Goal: Task Accomplishment & Management: Use online tool/utility

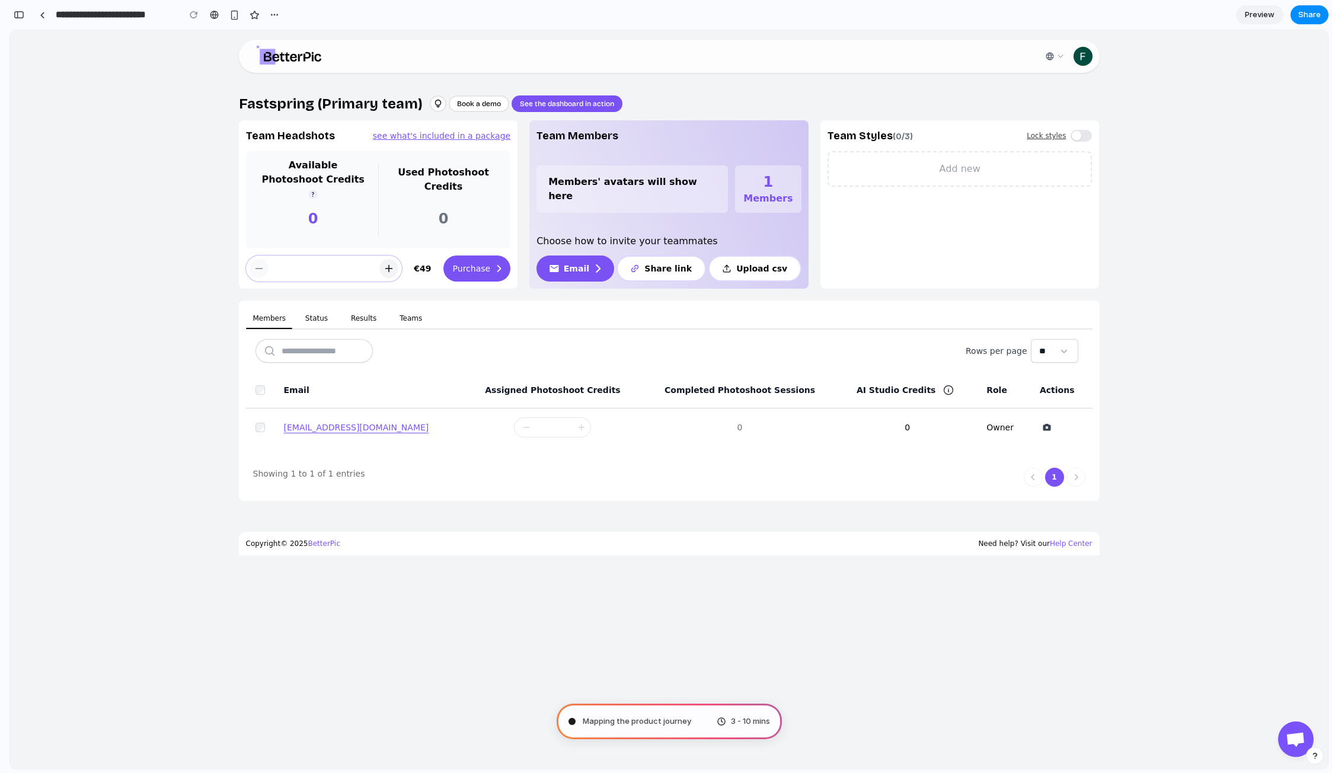
click at [354, 607] on div "Fastspring (Primary team) Book a demo See the dashboard in action Team Headshot…" at bounding box center [669, 431] width 937 height 675
click at [731, 717] on span "3 - 10 mins" at bounding box center [750, 722] width 39 height 12
click at [757, 727] on div "Mapping the product journey 3 - 10 mins" at bounding box center [669, 722] width 225 height 36
click at [1250, 271] on div "Fastspring (Primary team) Book a demo See the dashboard in action Team Headshot…" at bounding box center [669, 415] width 1318 height 705
click at [1264, 11] on span "Preview" at bounding box center [1260, 15] width 30 height 12
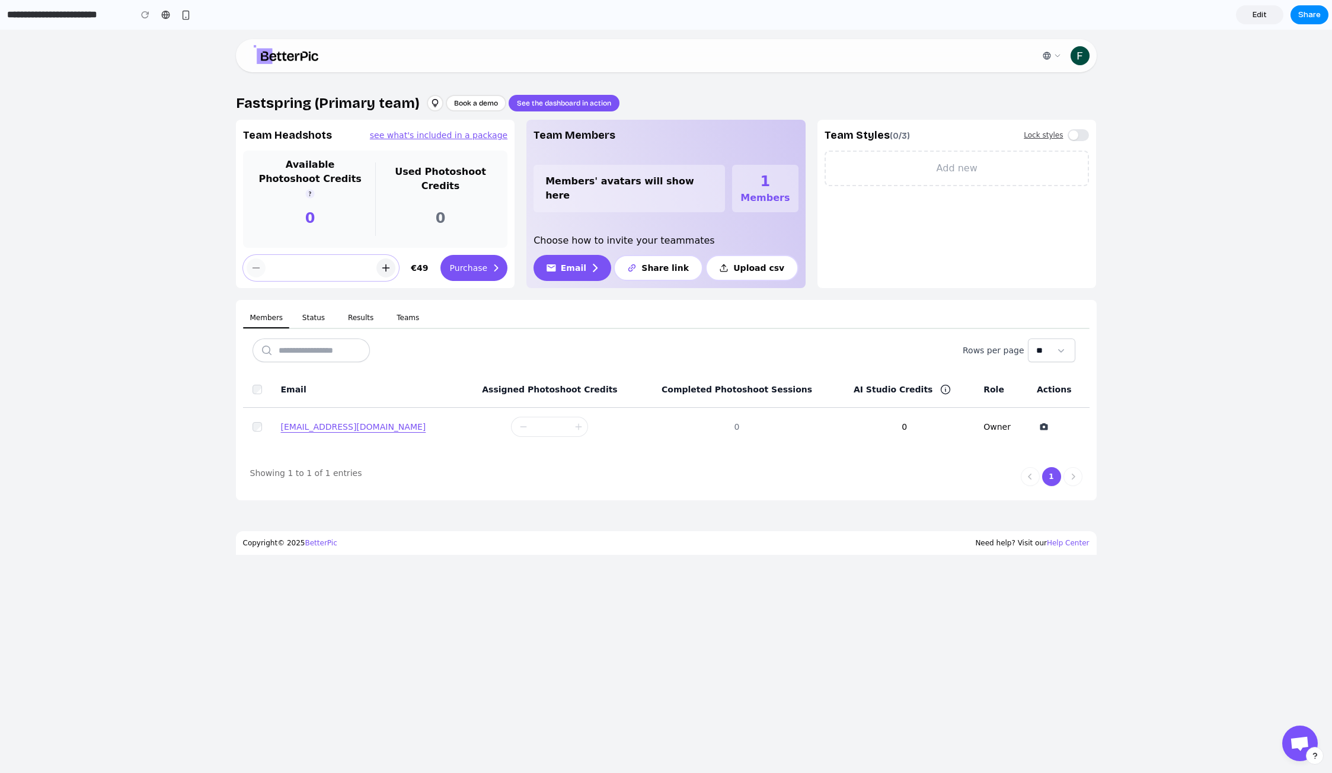
click at [1262, 16] on span "Edit" at bounding box center [1260, 15] width 14 height 12
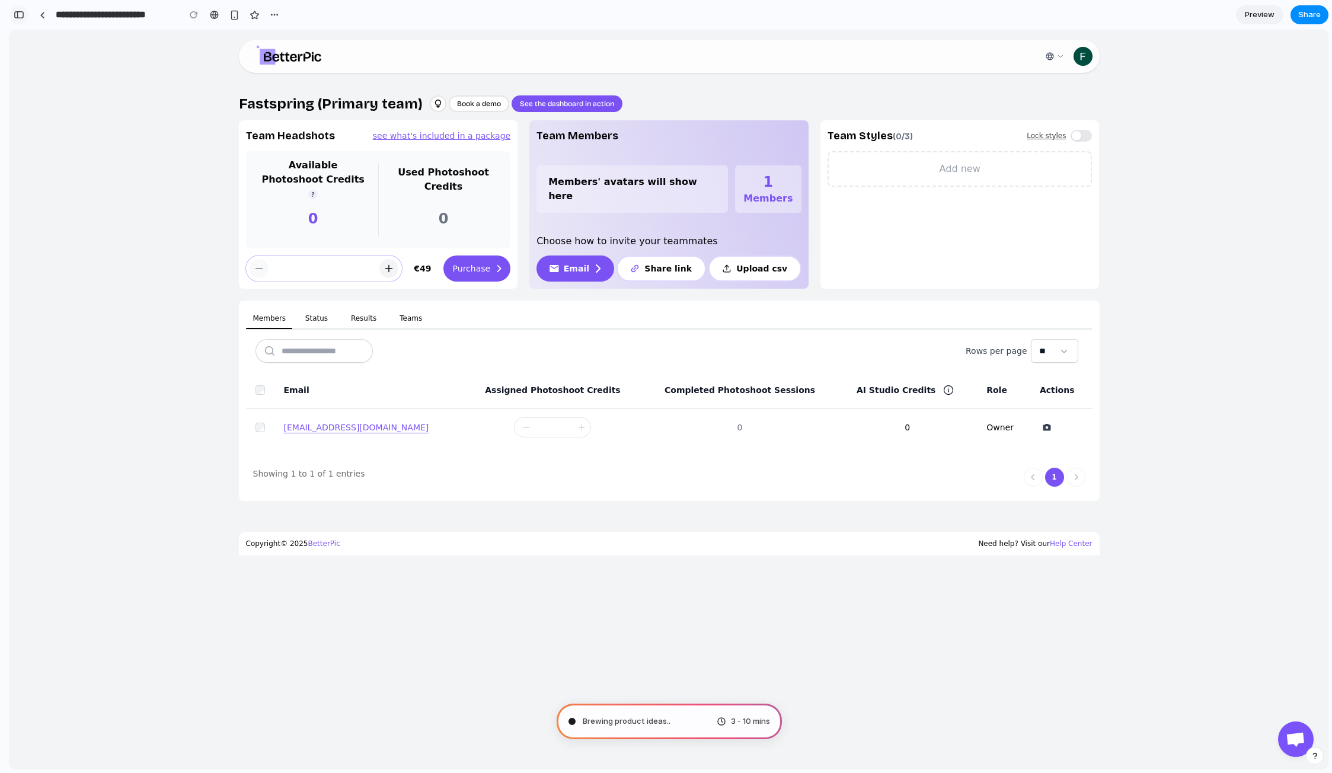
click at [24, 13] on button "button" at bounding box center [18, 14] width 19 height 19
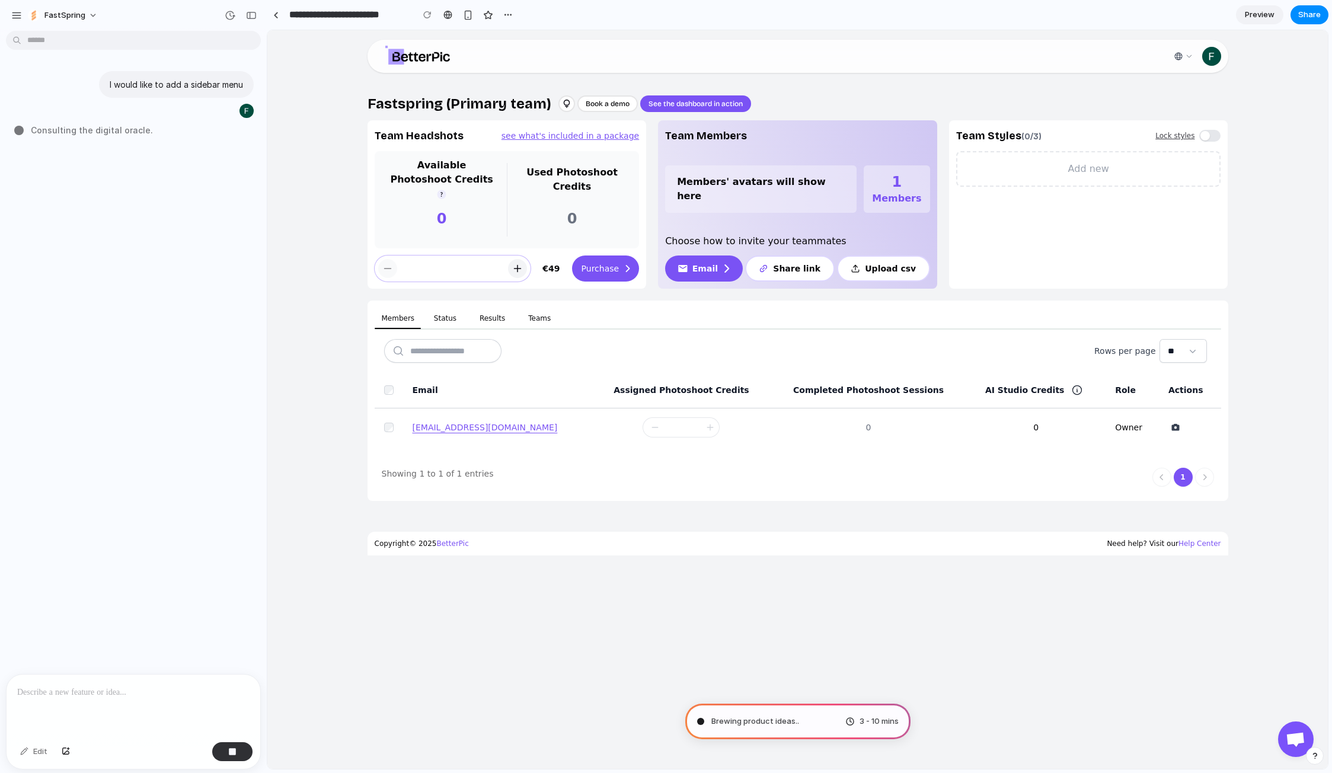
click at [858, 727] on div "Brewing product ideas .. 3 - 10 mins" at bounding box center [797, 722] width 225 height 36
click at [976, 672] on div "Fastspring (Primary team) Book a demo See the dashboard in action Team Headshot…" at bounding box center [798, 431] width 937 height 675
click at [976, 668] on div "Fastspring (Primary team) Book a demo See the dashboard in action Team Headshot…" at bounding box center [798, 431] width 937 height 675
click at [1050, 706] on div "Fastspring (Primary team) Book a demo See the dashboard in action Team Headshot…" at bounding box center [798, 431] width 937 height 675
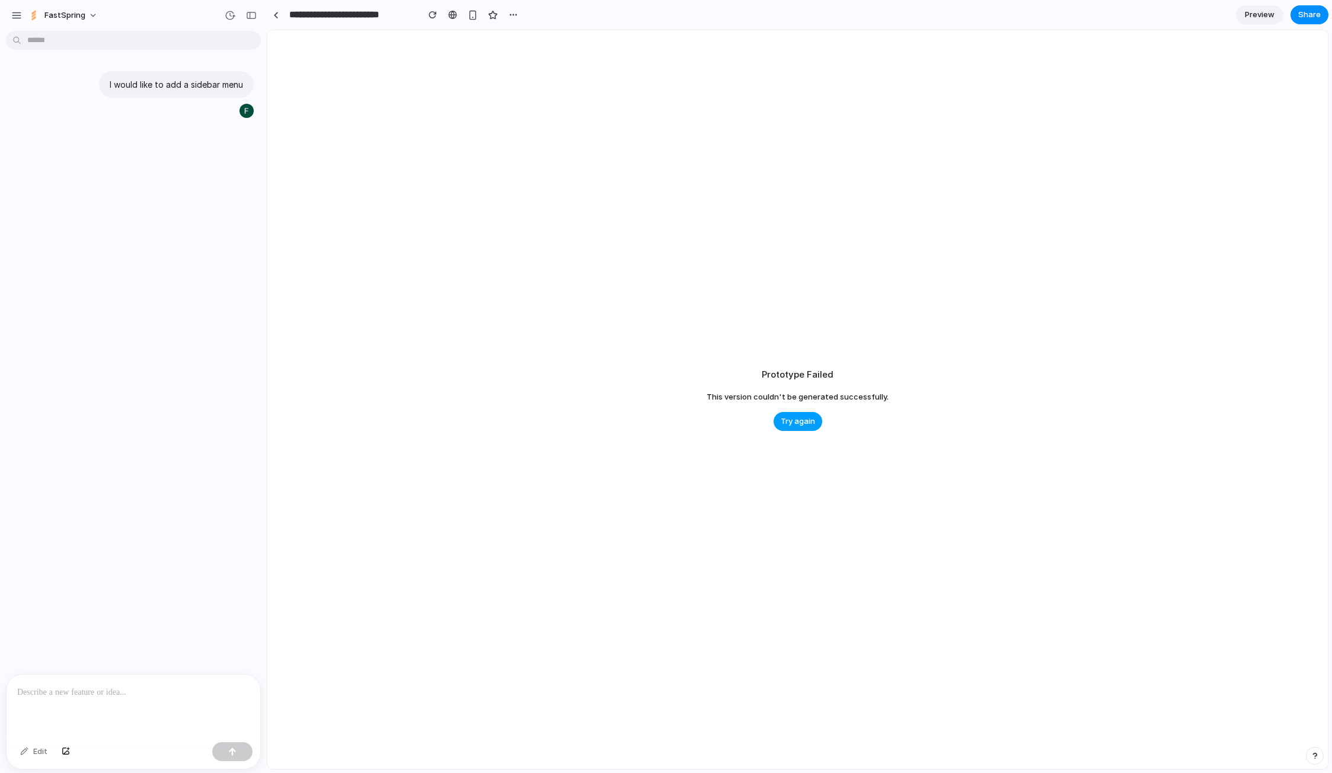
click at [803, 423] on span "Try again" at bounding box center [798, 422] width 34 height 12
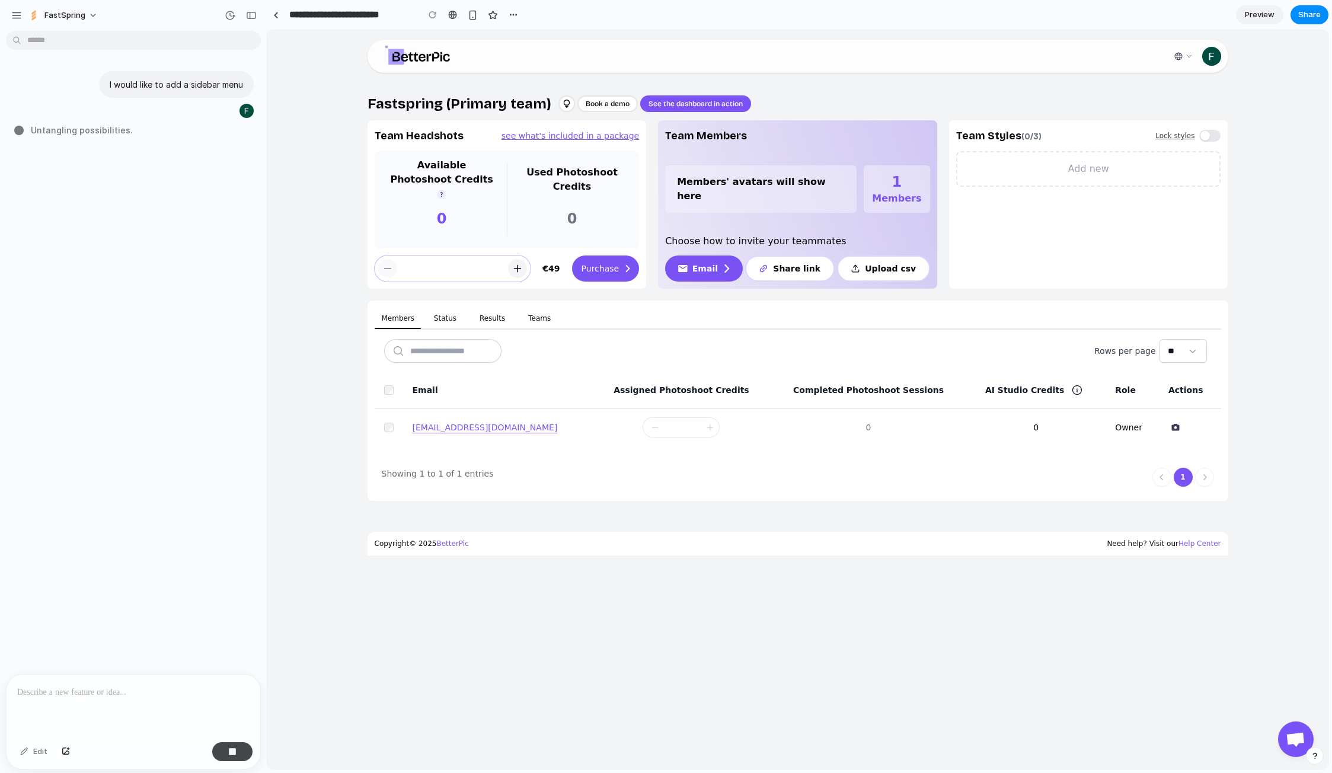
click at [233, 758] on button "button" at bounding box center [232, 751] width 40 height 19
click at [410, 707] on div "Fastspring (Primary team) Book a demo See the dashboard in action Team Headshot…" at bounding box center [798, 431] width 937 height 675
click at [734, 647] on div "Fastspring (Primary team) Book a demo See the dashboard in action Team Headshot…" at bounding box center [798, 431] width 937 height 675
click at [95, 700] on div at bounding box center [134, 706] width 254 height 63
click at [96, 700] on div at bounding box center [134, 706] width 254 height 63
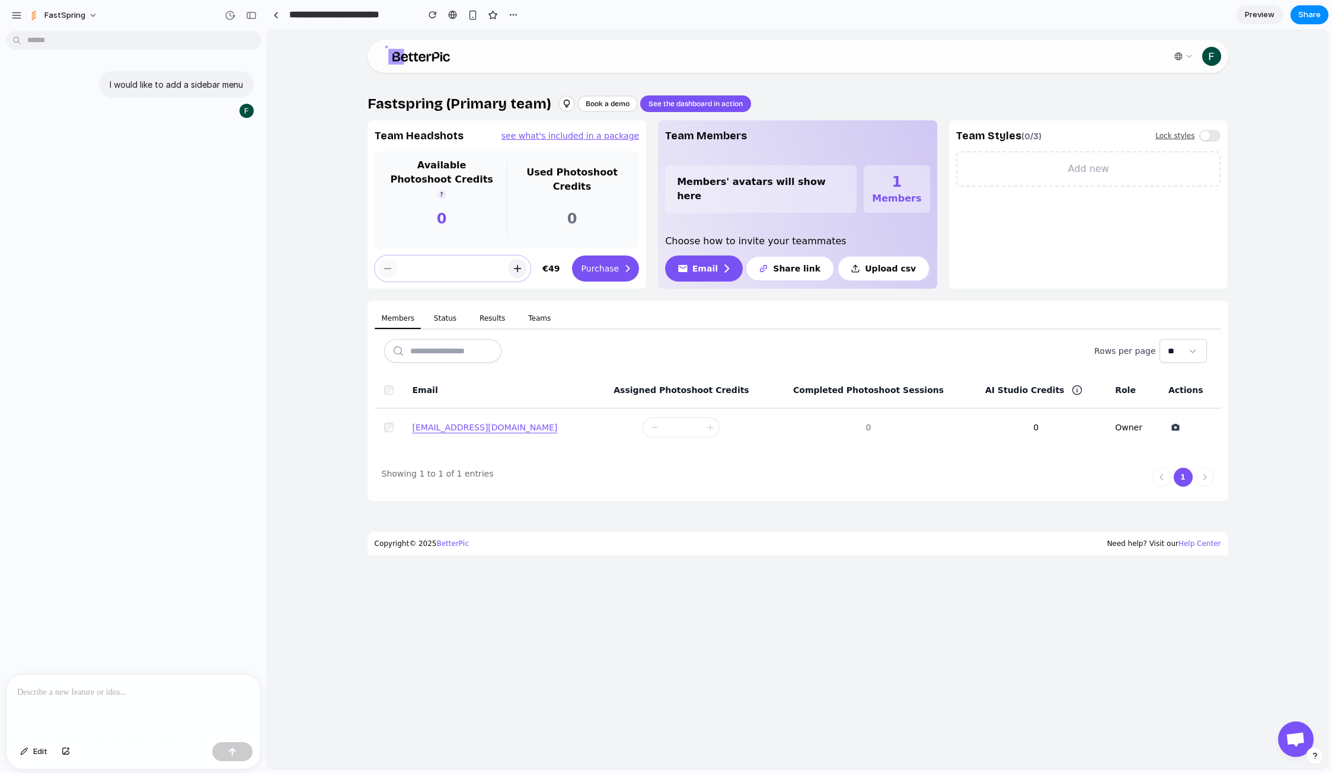
click at [546, 684] on div "Fastspring (Primary team) Book a demo See the dashboard in action Team Headshot…" at bounding box center [798, 431] width 937 height 675
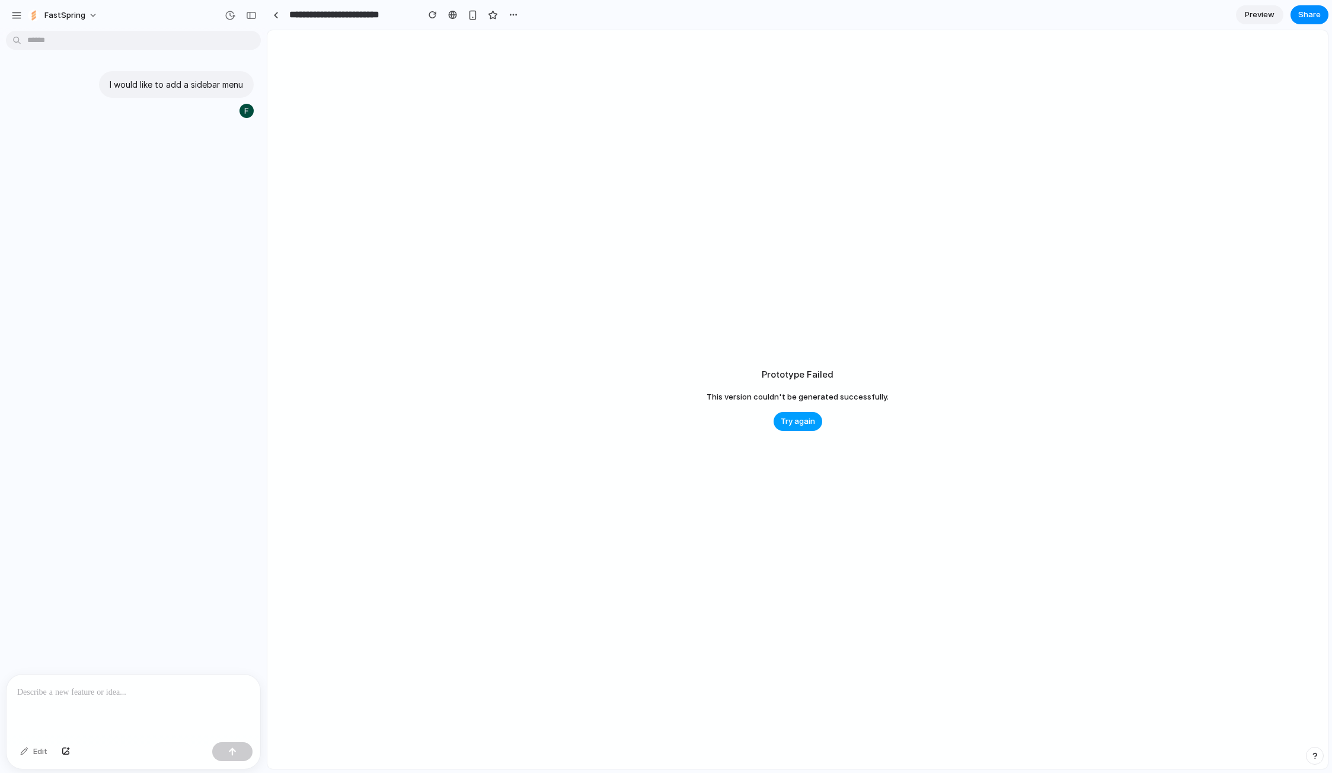
click at [798, 420] on span "Try again" at bounding box center [798, 422] width 34 height 12
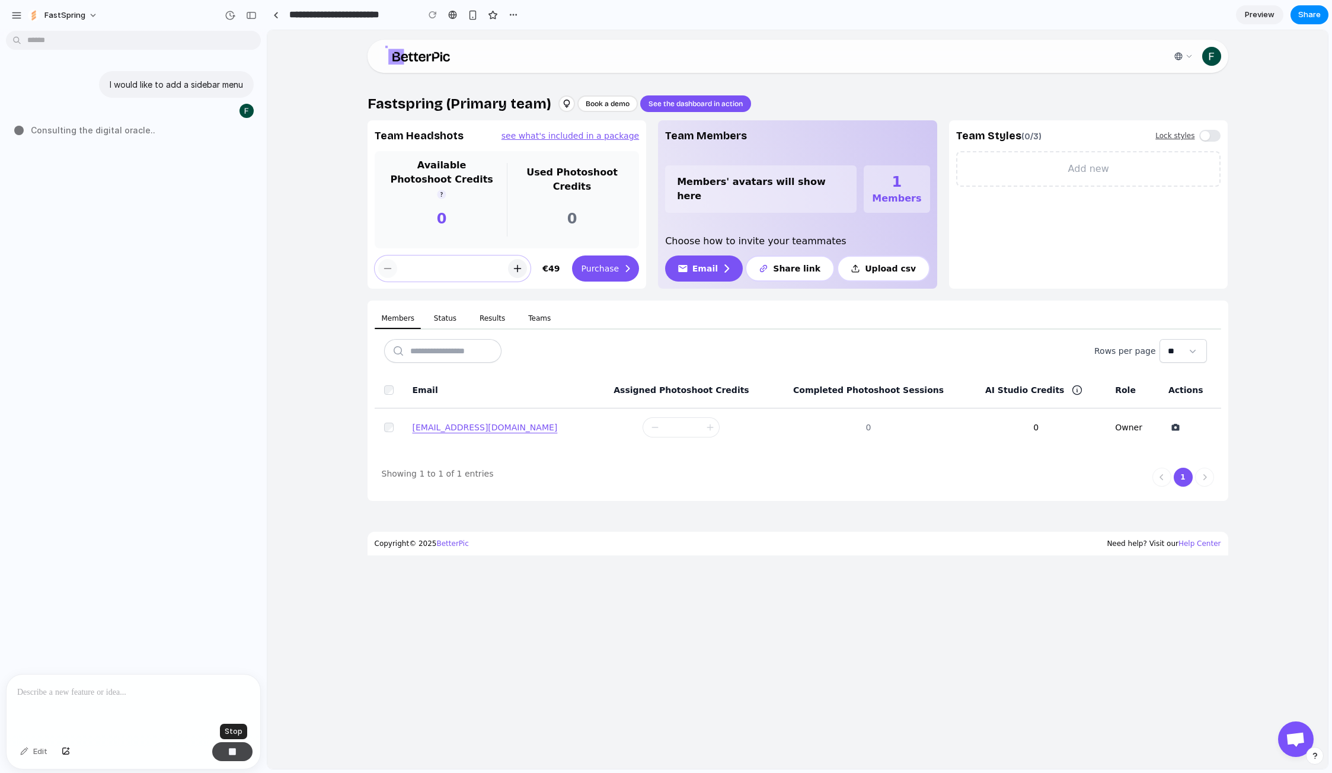
click at [229, 750] on div "button" at bounding box center [232, 752] width 8 height 8
click at [426, 682] on div "Fastspring (Primary team) Book a demo See the dashboard in action Team Headshot…" at bounding box center [798, 431] width 937 height 675
click at [275, 18] on link at bounding box center [276, 15] width 18 height 18
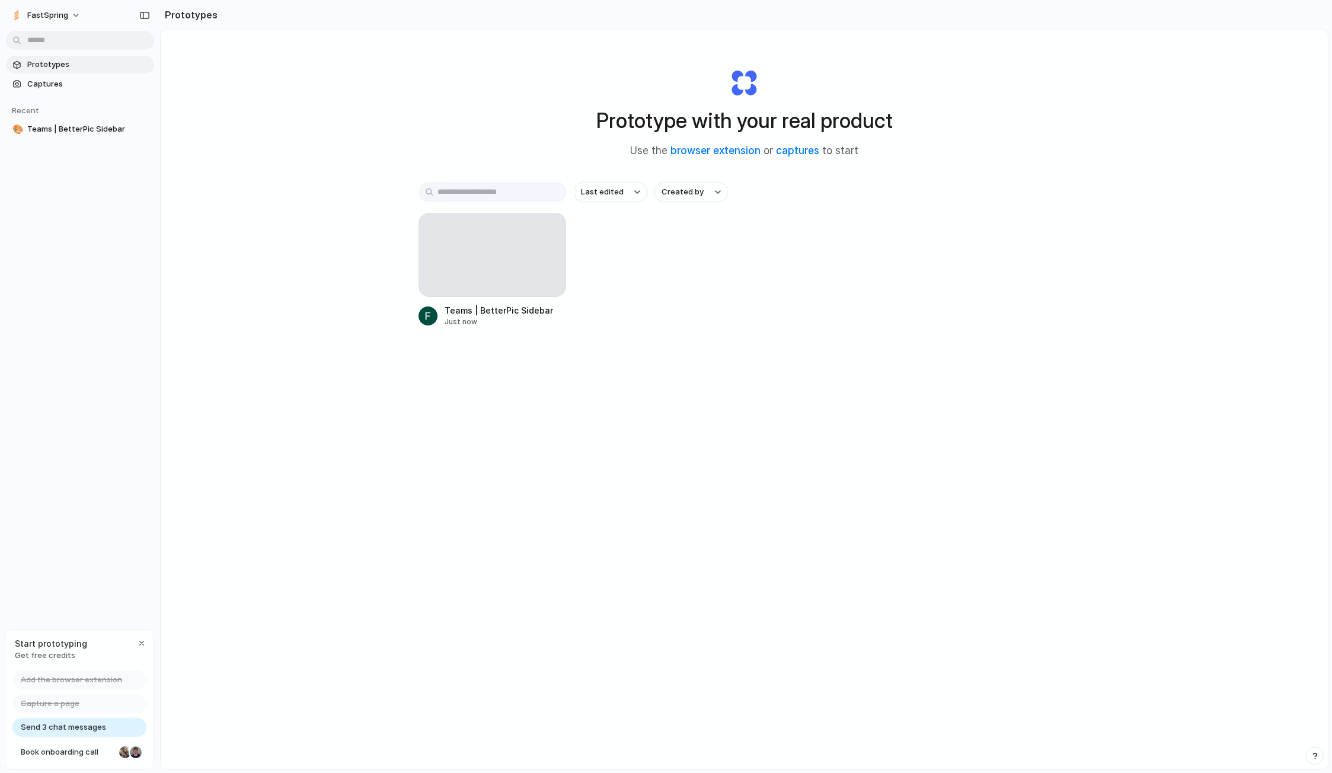
click at [648, 407] on div "Prototype with your real product Use the browser extension or captures to start…" at bounding box center [744, 430] width 1167 height 801
click at [547, 234] on div "button" at bounding box center [548, 229] width 9 height 9
click at [510, 318] on span "Delete" at bounding box center [504, 314] width 25 height 12
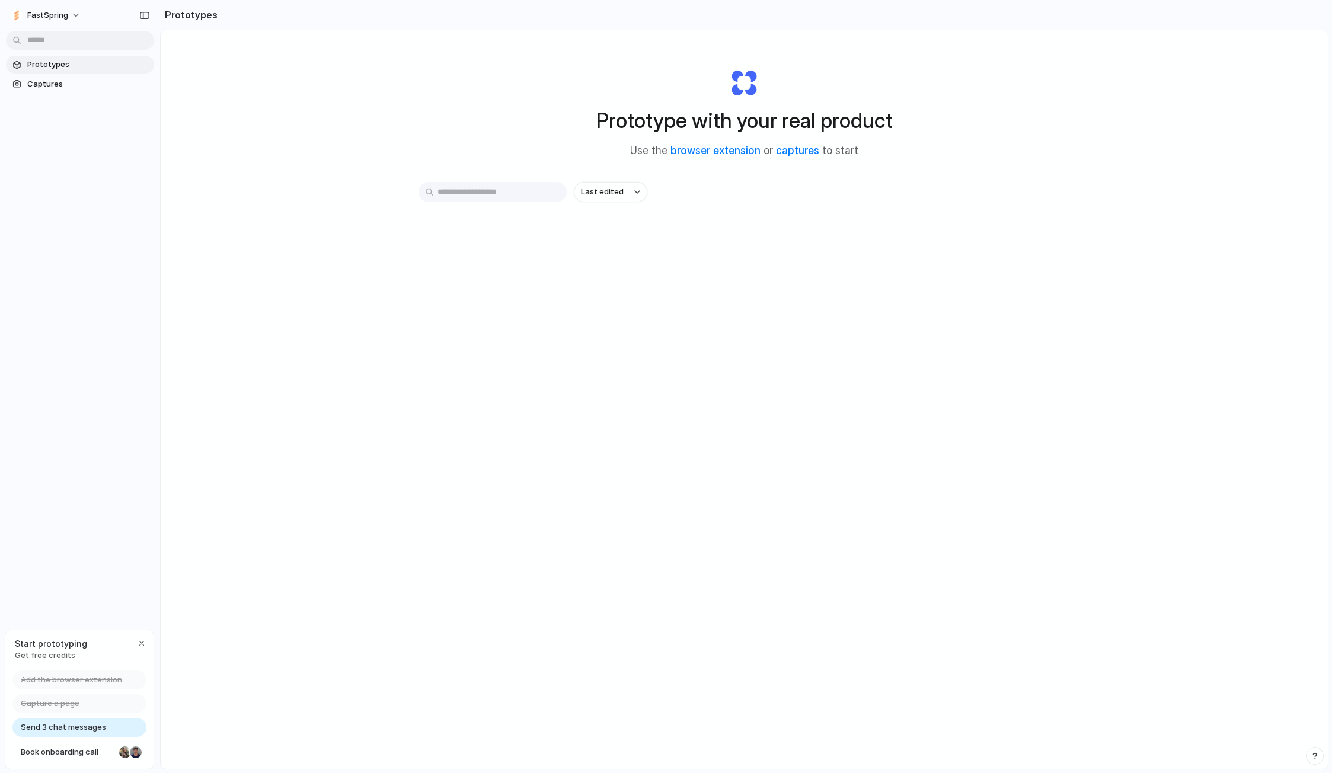
click at [561, 331] on div "Prototype with your real product Use the browser extension or captures to start…" at bounding box center [744, 430] width 1167 height 801
click at [273, 101] on div "Prototype with your real product Use the browser extension or captures to start…" at bounding box center [744, 430] width 1167 height 801
click at [76, 63] on span "Prototypes" at bounding box center [88, 65] width 122 height 12
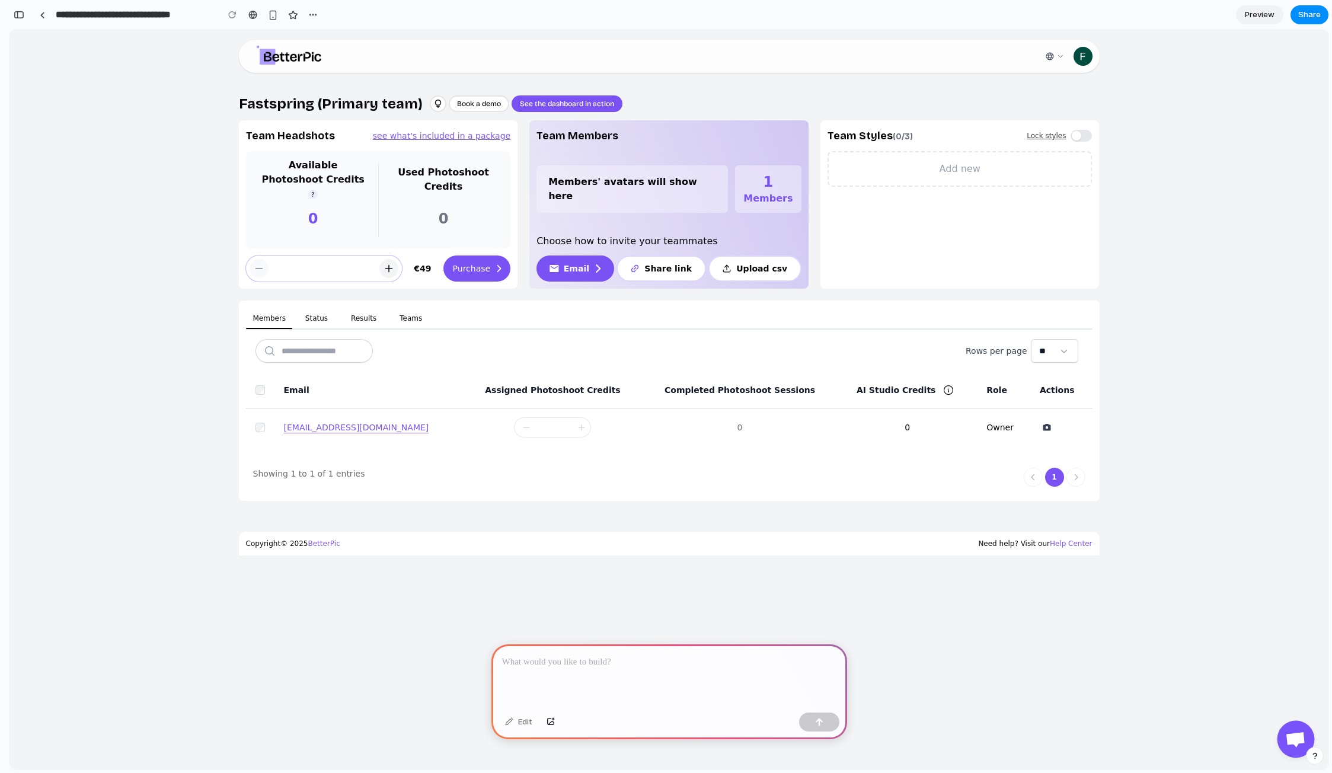
click at [1299, 741] on span "Open chat" at bounding box center [1295, 740] width 21 height 17
click at [1315, 755] on div "button" at bounding box center [1315, 756] width 8 height 8
click at [1296, 746] on span "Open chat" at bounding box center [1295, 740] width 21 height 17
click at [1109, 641] on div "Fastspring (Primary team) Book a demo See the dashboard in action Team Headshot…" at bounding box center [669, 431] width 937 height 675
click at [1317, 759] on div "button" at bounding box center [1315, 756] width 10 height 14
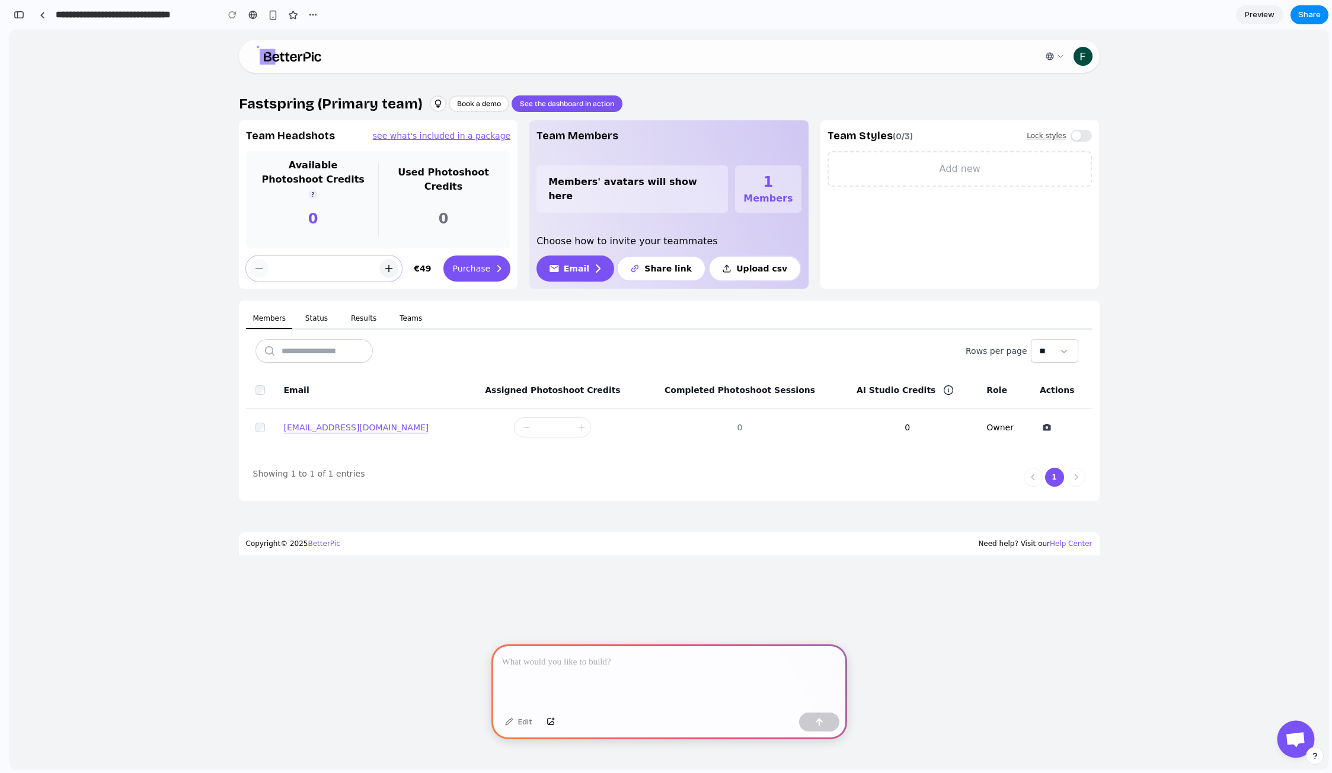
click at [1294, 736] on span "Open chat" at bounding box center [1295, 740] width 21 height 17
click at [1157, 631] on div "Fastspring (Primary team) Book a demo See the dashboard in action Team Headshot…" at bounding box center [669, 415] width 1318 height 705
click at [1257, 226] on div "Fastspring (Primary team) Book a demo See the dashboard in action Team Headshot…" at bounding box center [669, 415] width 1318 height 705
click at [566, 662] on p at bounding box center [669, 662] width 334 height 14
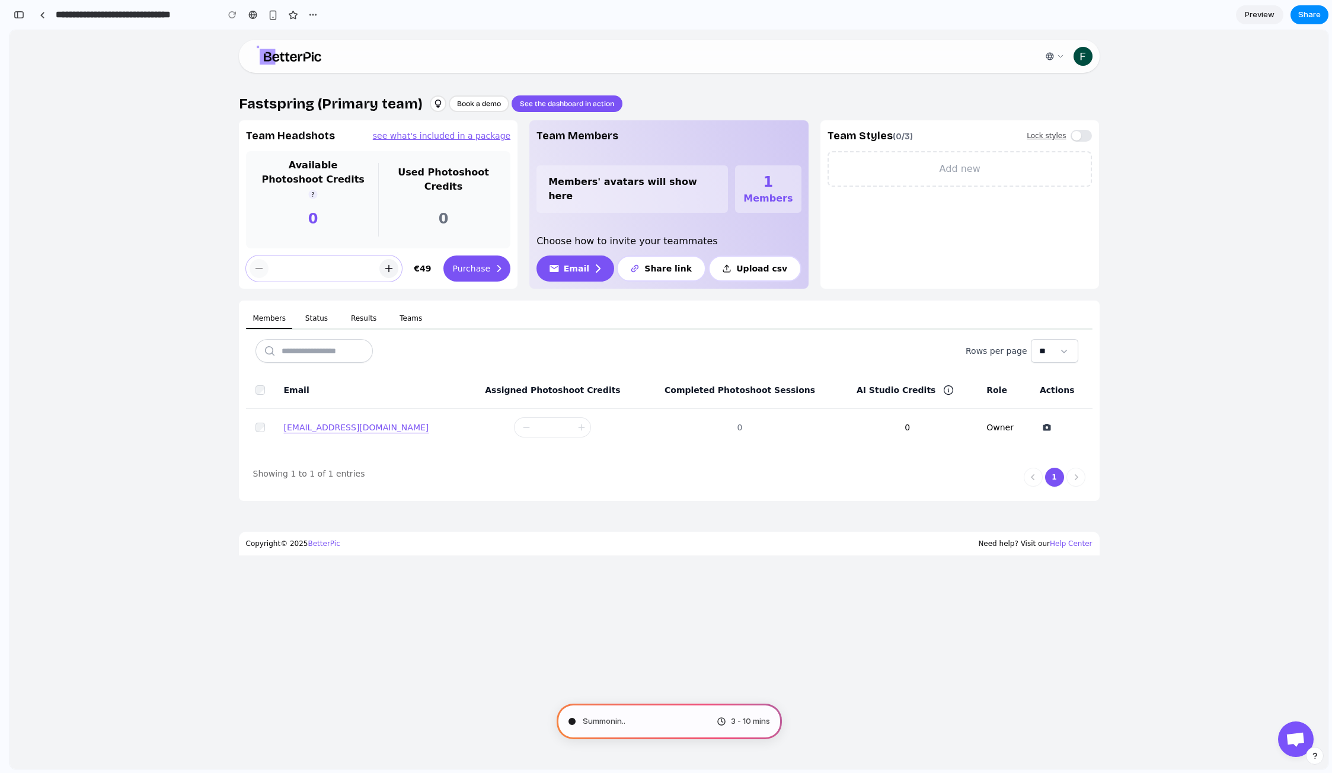
type input "**********"
